Goal: Information Seeking & Learning: Learn about a topic

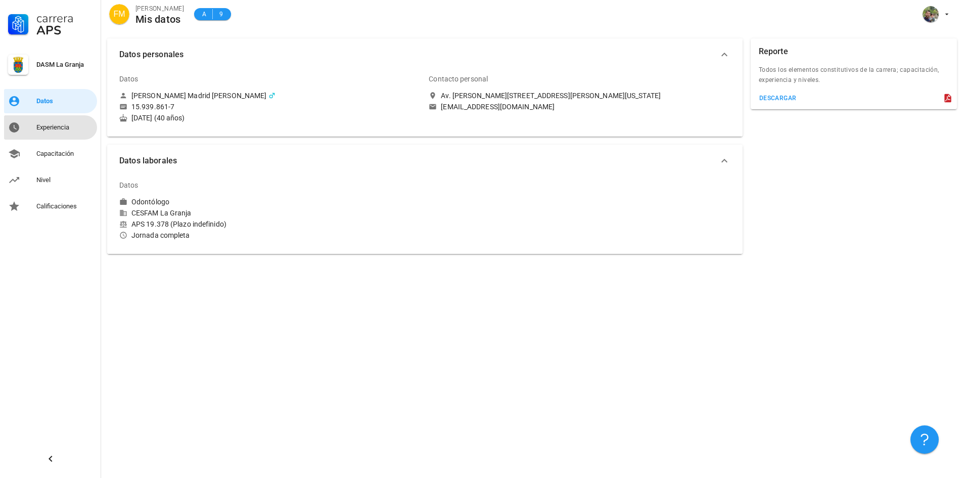
click at [61, 129] on div "Experiencia" at bounding box center [64, 127] width 57 height 8
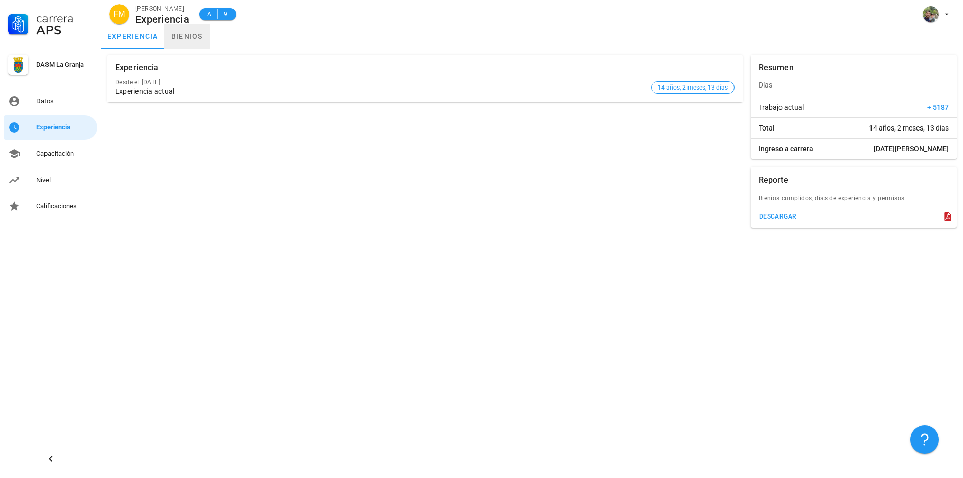
click at [194, 41] on link "bienios" at bounding box center [186, 36] width 45 height 24
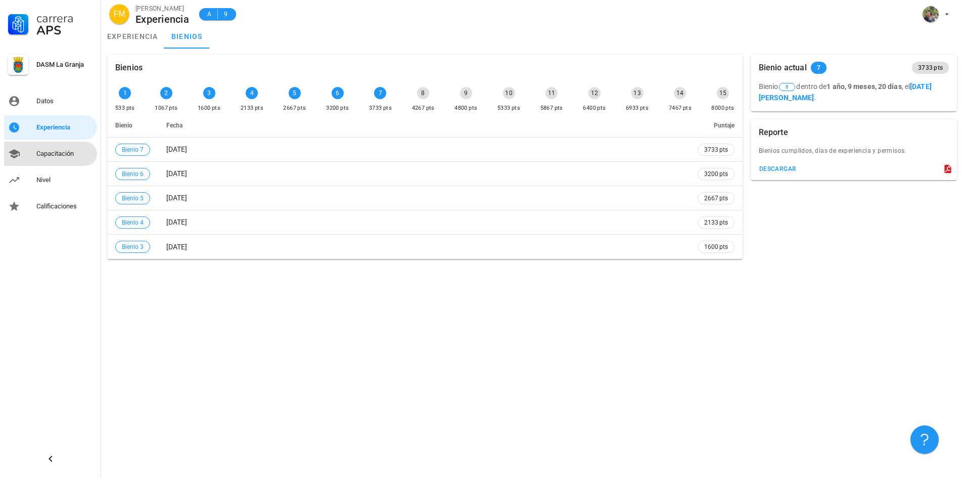
click at [60, 153] on div "Capacitación" at bounding box center [64, 154] width 57 height 8
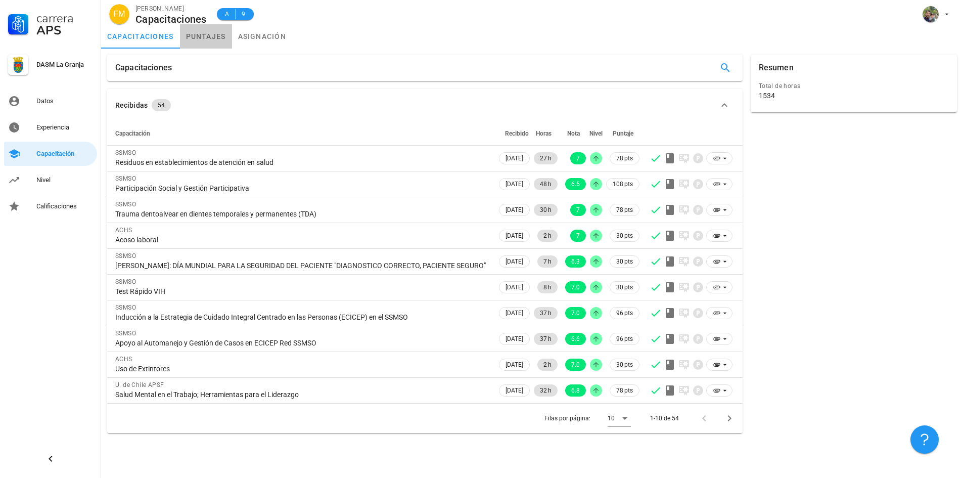
click at [217, 37] on link "puntajes" at bounding box center [206, 36] width 52 height 24
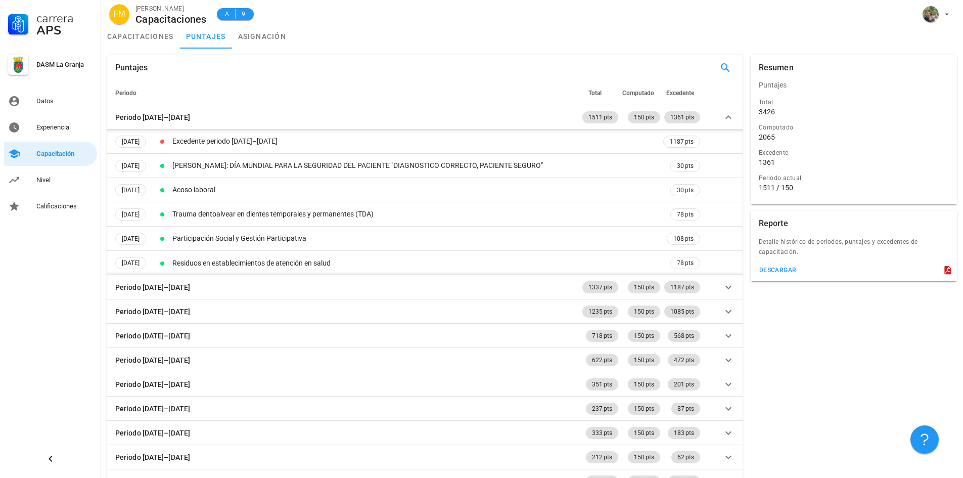
click at [779, 136] on div "2065" at bounding box center [854, 136] width 190 height 9
click at [637, 92] on span "Computado" at bounding box center [638, 92] width 32 height 7
click at [678, 93] on span "Excedente" at bounding box center [680, 92] width 28 height 7
click at [248, 36] on link "asignación" at bounding box center [262, 36] width 61 height 24
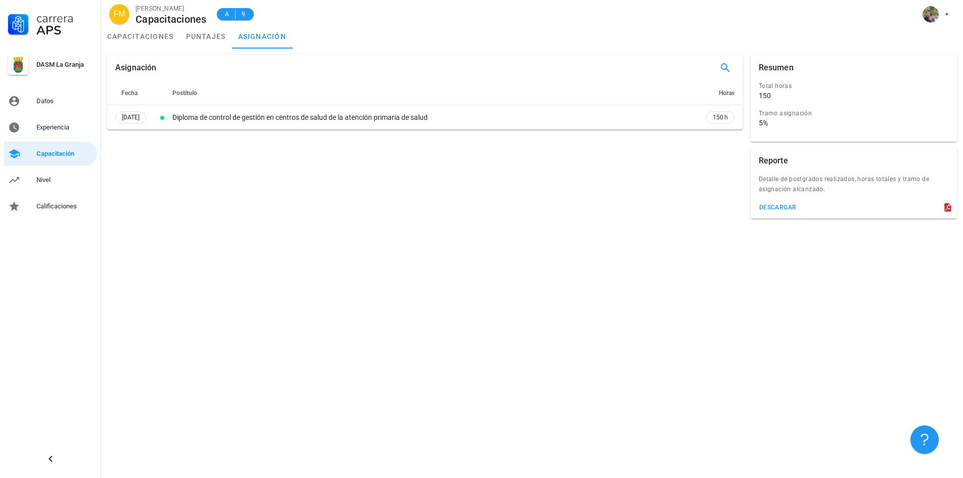
click at [129, 75] on div "Asignación" at bounding box center [135, 68] width 41 height 26
click at [31, 170] on link "Nivel" at bounding box center [50, 180] width 93 height 24
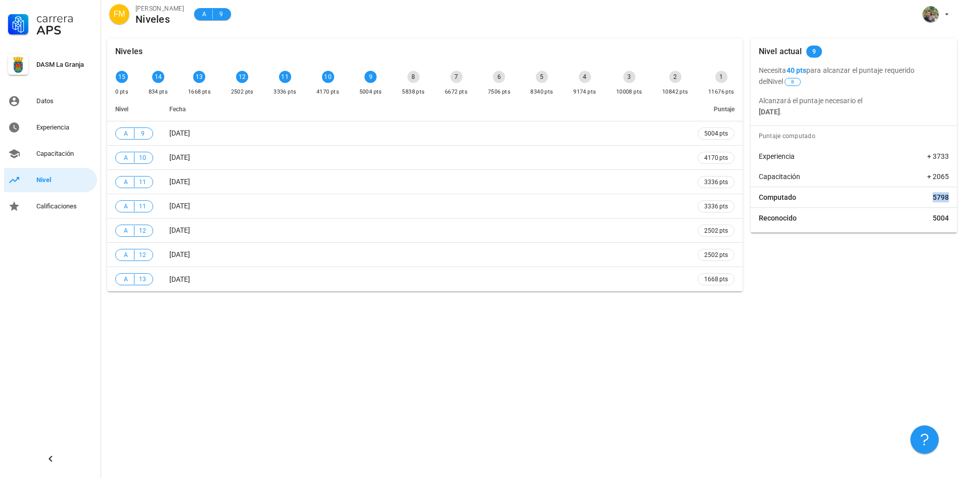
drag, startPoint x: 934, startPoint y: 201, endPoint x: 962, endPoint y: 203, distance: 27.4
click at [962, 203] on div "Niveles 15 0 pts 14 834 pts 13 1668 pts 12 2502 pts 11 3336 pts 10 4170 pts 9 5…" at bounding box center [532, 164] width 862 height 265
click at [58, 158] on div "Capacitación" at bounding box center [64, 154] width 57 height 16
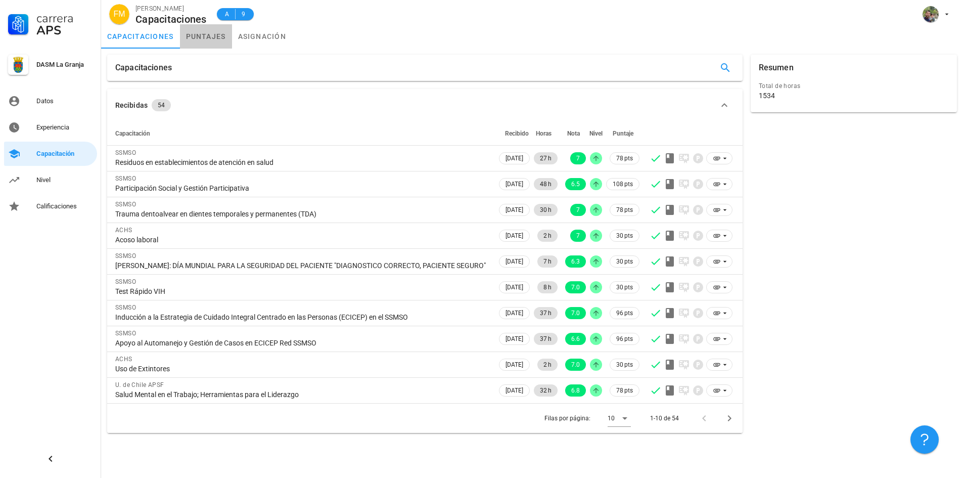
click at [215, 35] on link "puntajes" at bounding box center [206, 36] width 52 height 24
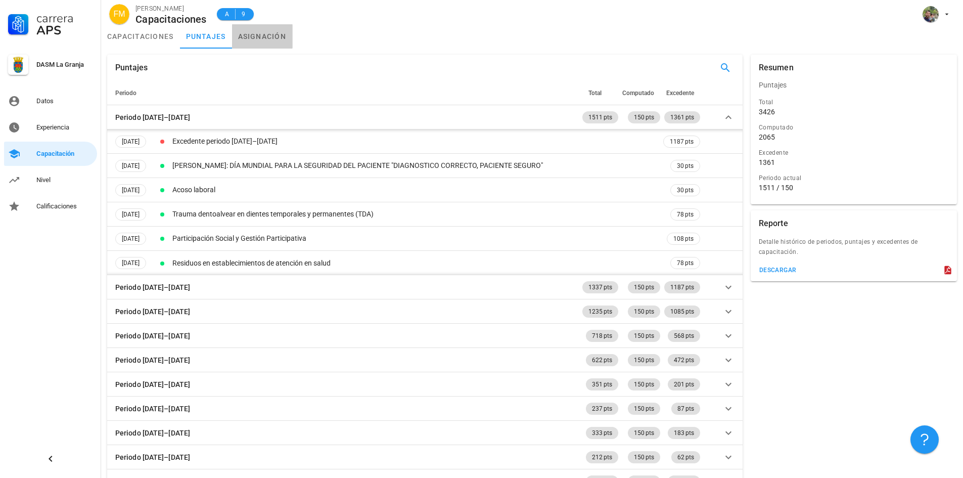
click at [268, 34] on link "asignación" at bounding box center [262, 36] width 61 height 24
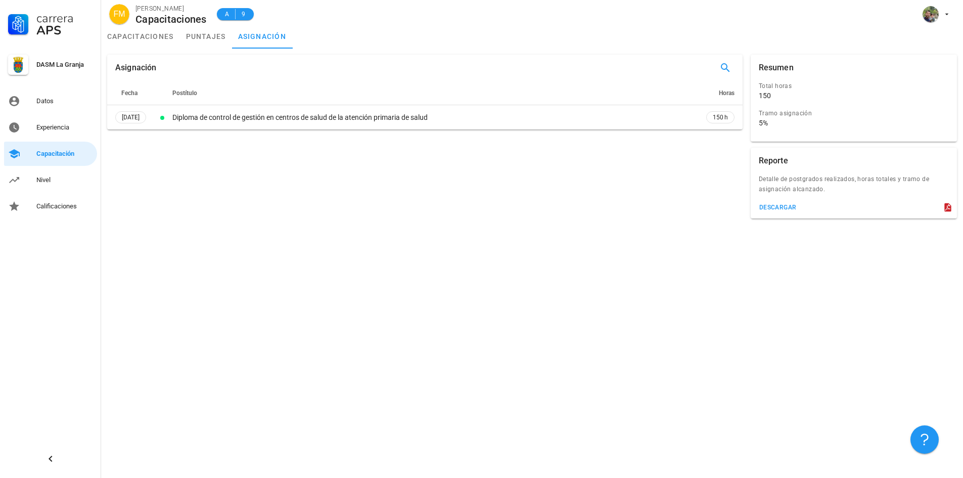
click at [197, 95] on span "Postítulo" at bounding box center [184, 92] width 25 height 7
click at [134, 92] on span "Fecha" at bounding box center [129, 92] width 16 height 7
click at [204, 36] on link "puntajes" at bounding box center [206, 36] width 52 height 24
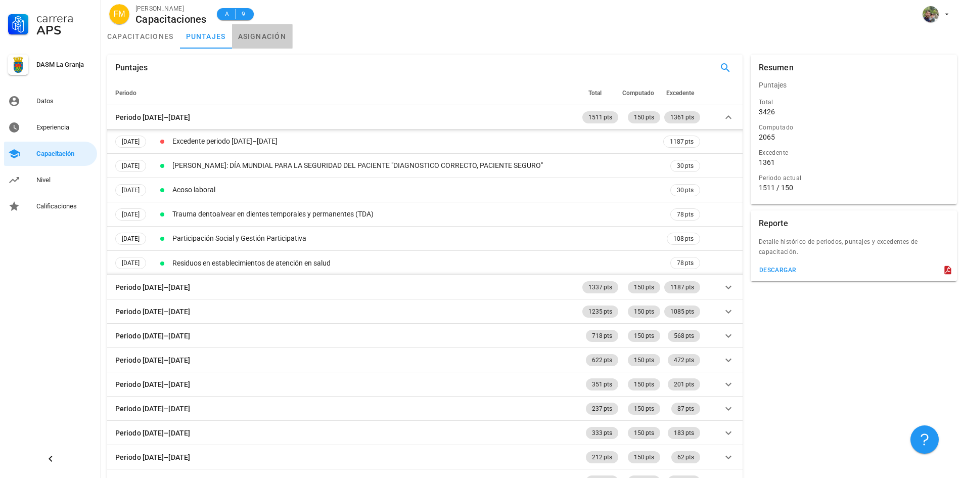
click at [258, 39] on link "asignación" at bounding box center [262, 36] width 61 height 24
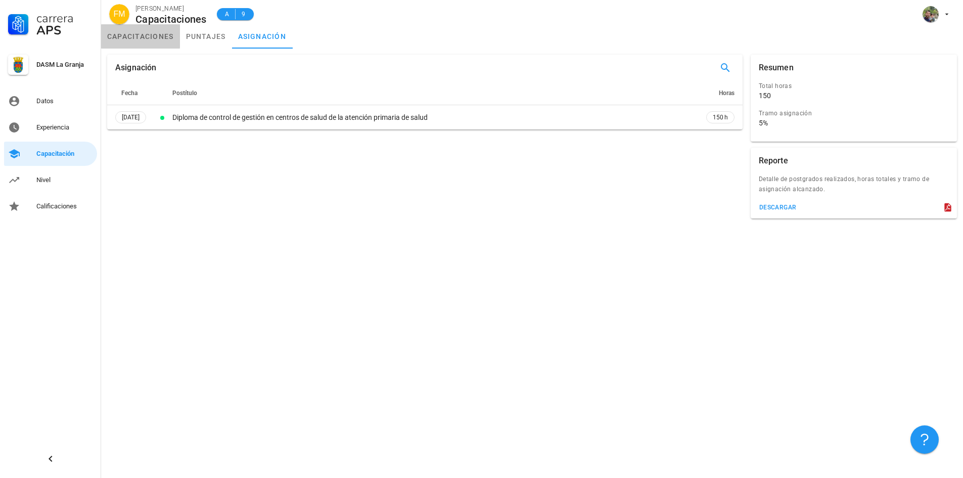
click at [164, 34] on link "capacitaciones" at bounding box center [140, 36] width 79 height 24
